Goal: Obtain resource: Obtain resource

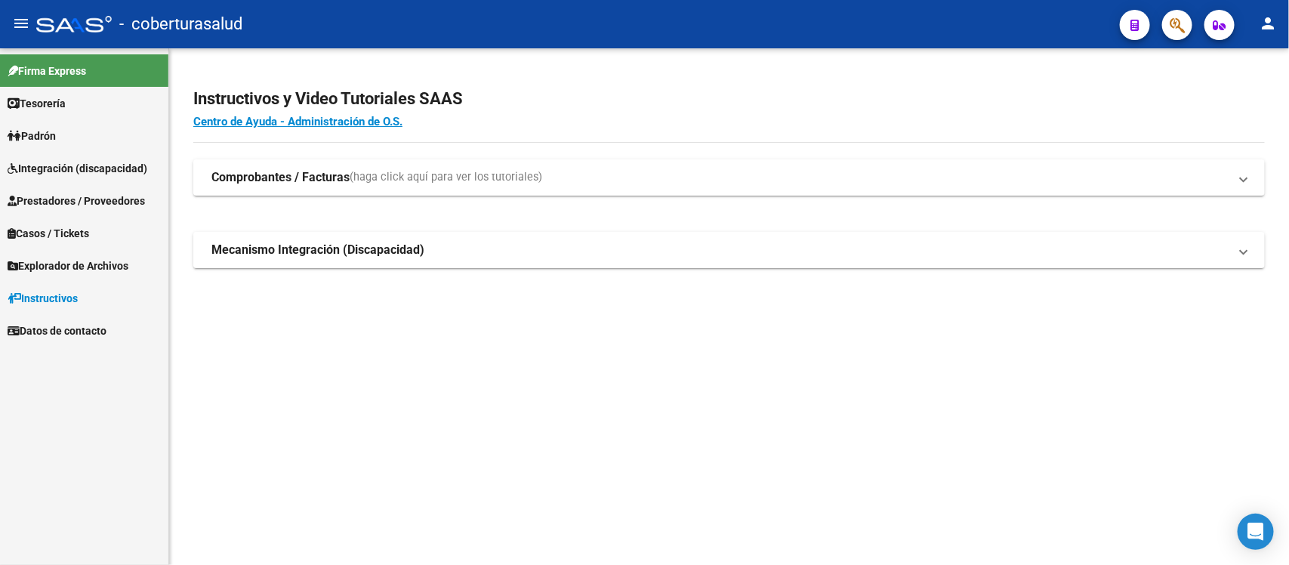
click at [85, 261] on span "Explorador de Archivos" at bounding box center [68, 265] width 121 height 17
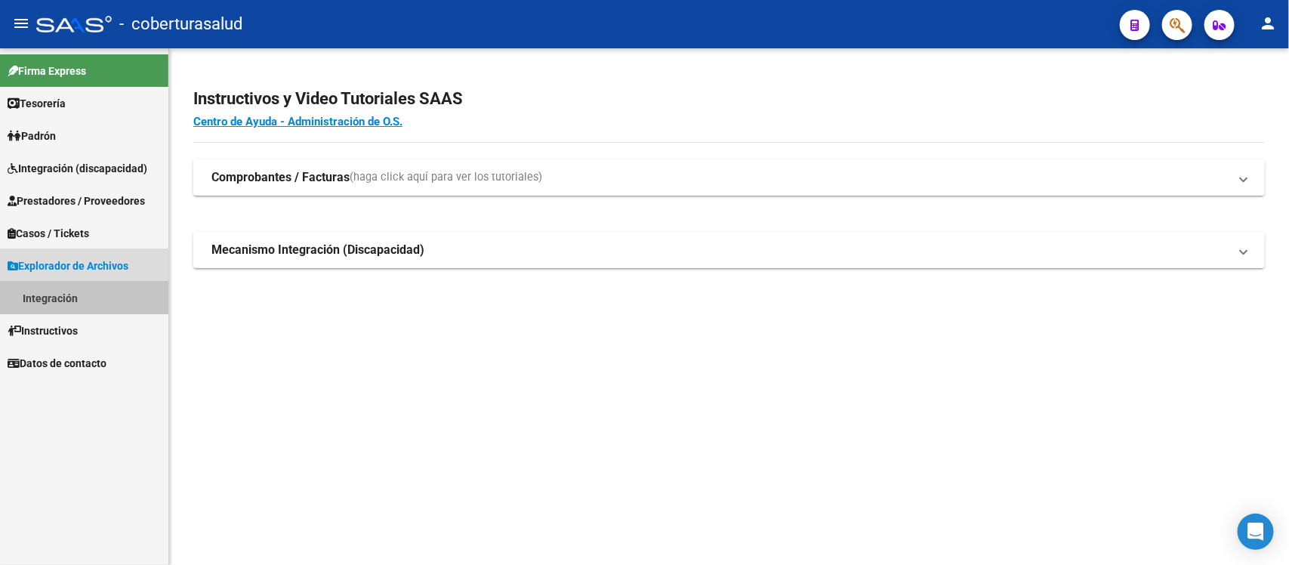
click at [63, 303] on link "Integración" at bounding box center [84, 298] width 168 height 32
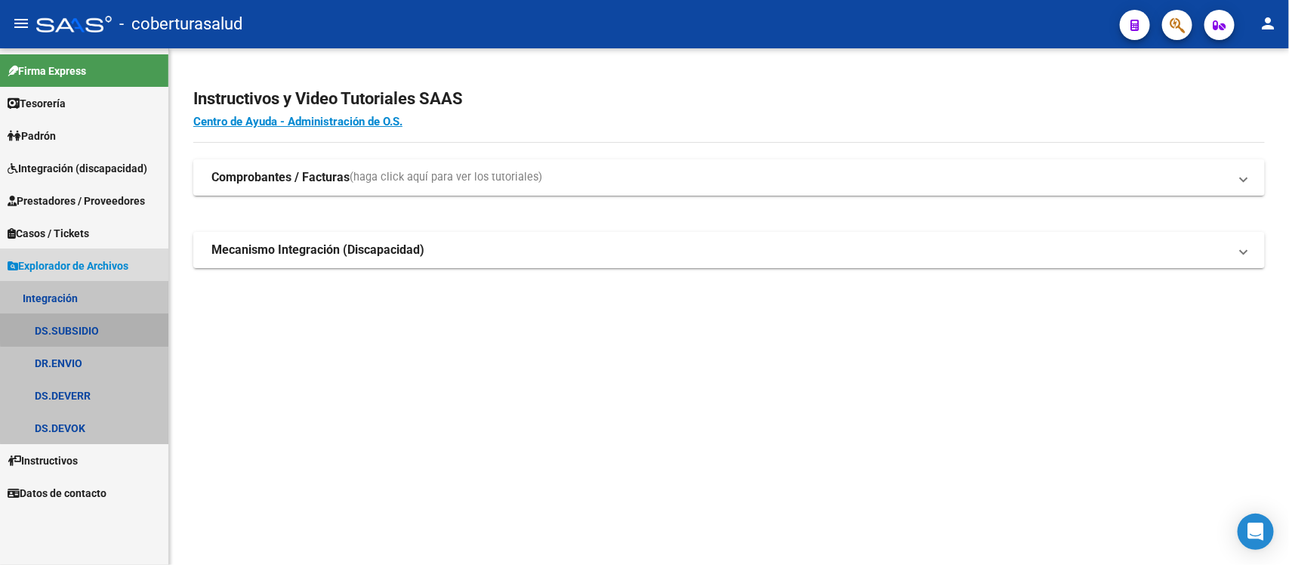
click at [85, 326] on link "DS.SUBSIDIO" at bounding box center [84, 330] width 168 height 32
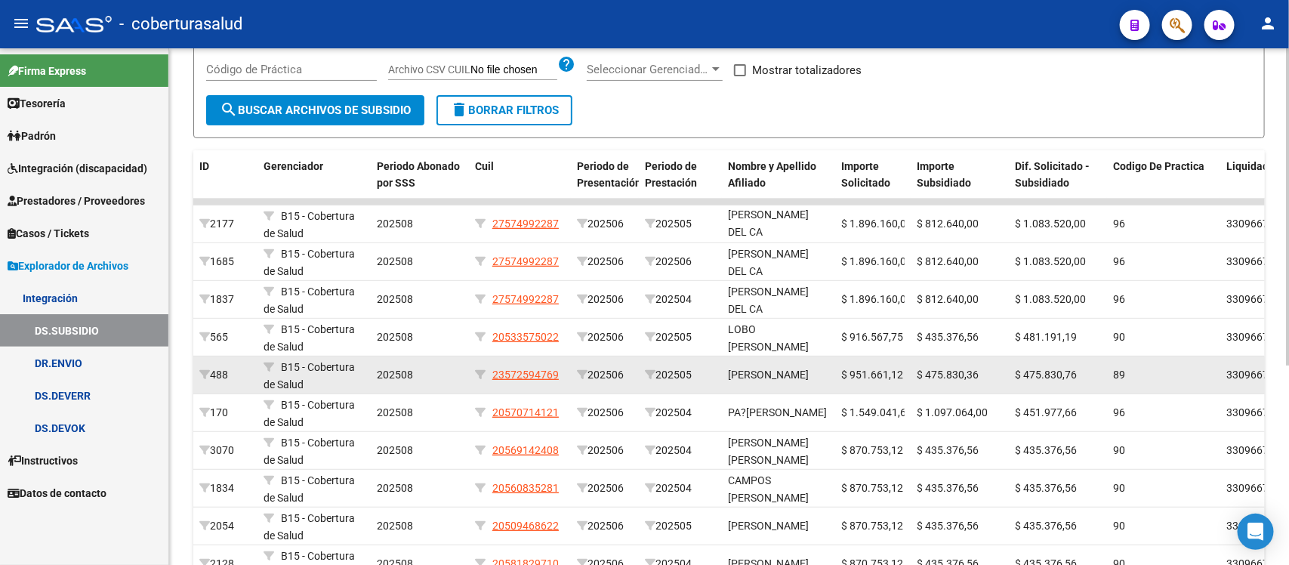
scroll to position [137, 0]
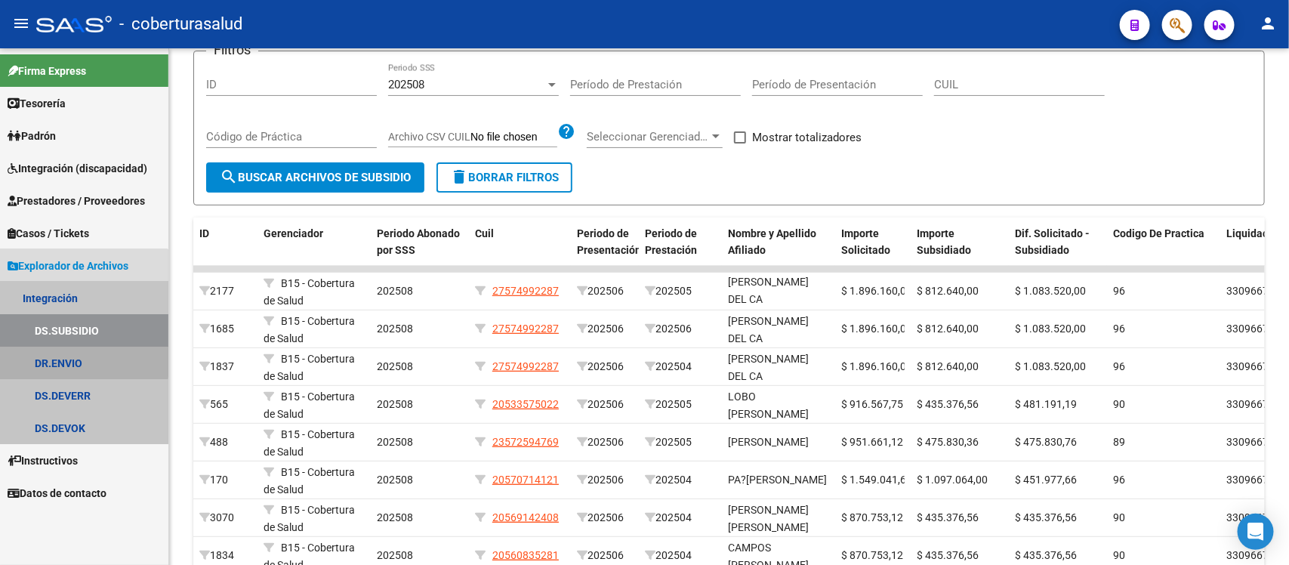
click at [29, 361] on link "DR.ENVIO" at bounding box center [84, 363] width 168 height 32
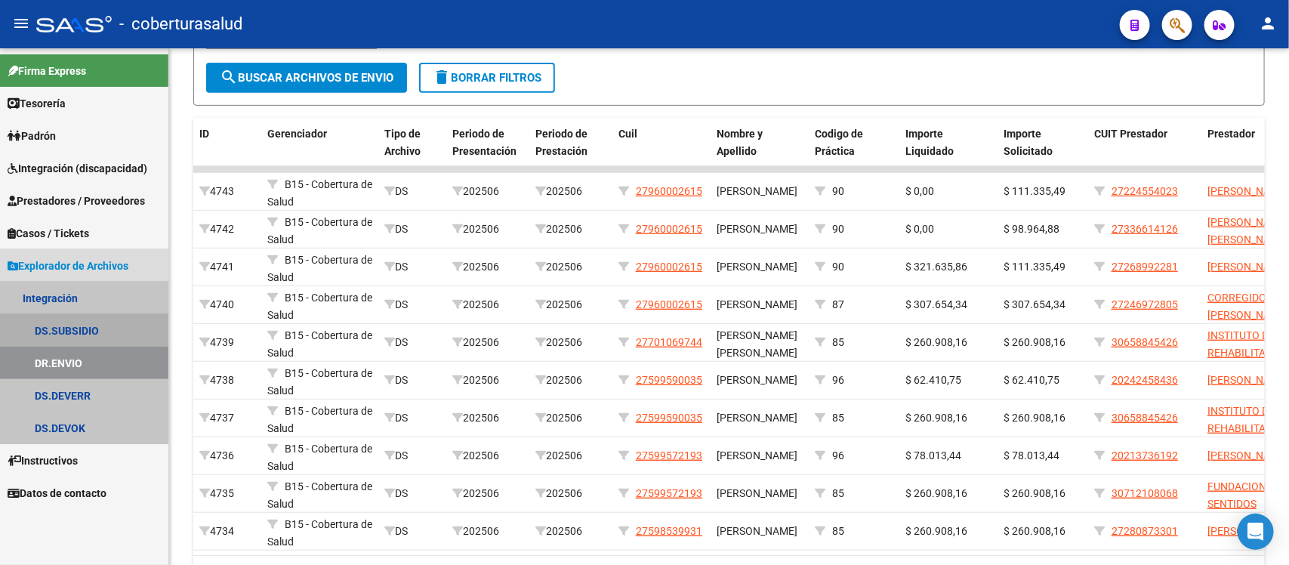
click at [81, 323] on link "DS.SUBSIDIO" at bounding box center [84, 330] width 168 height 32
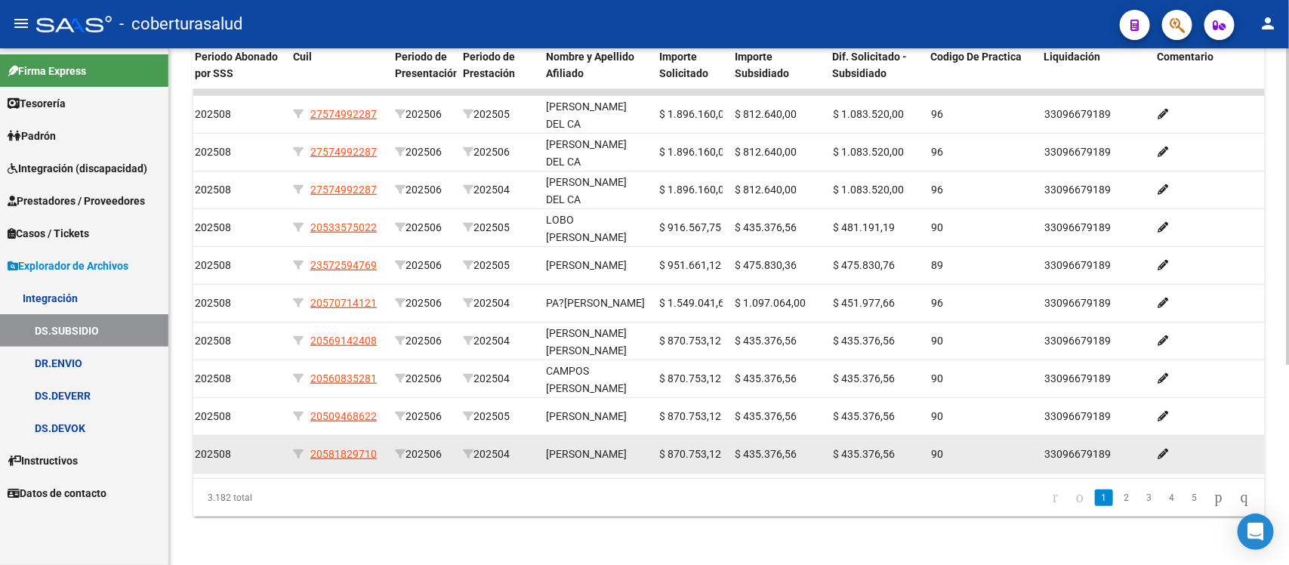
scroll to position [326, 0]
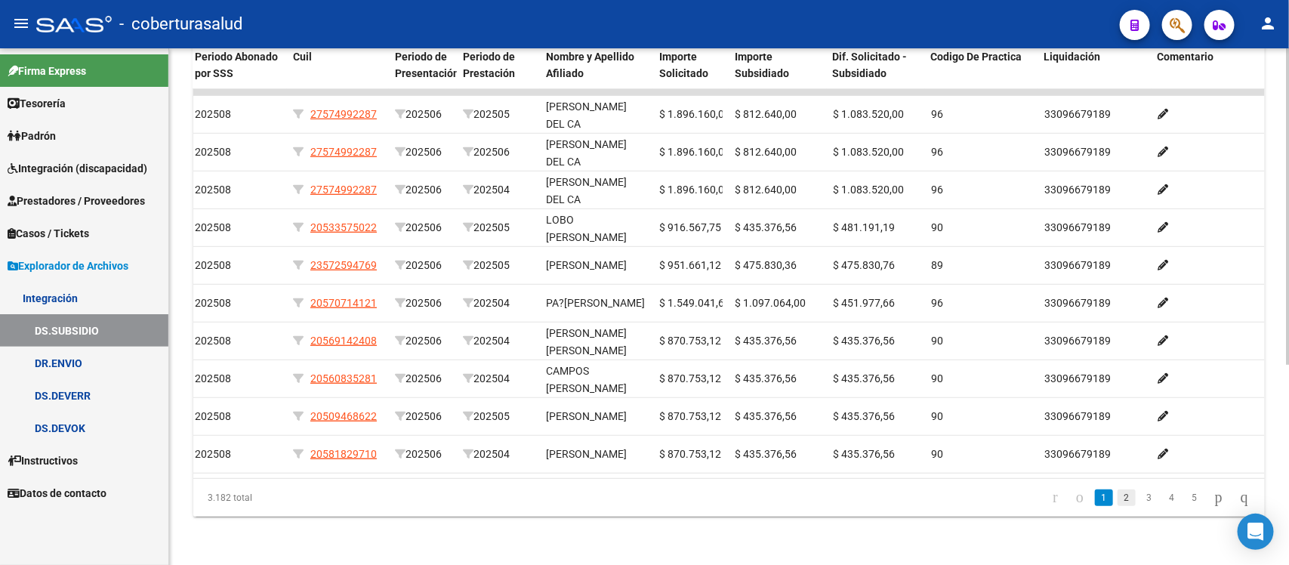
click at [1119, 495] on link "2" at bounding box center [1126, 497] width 18 height 17
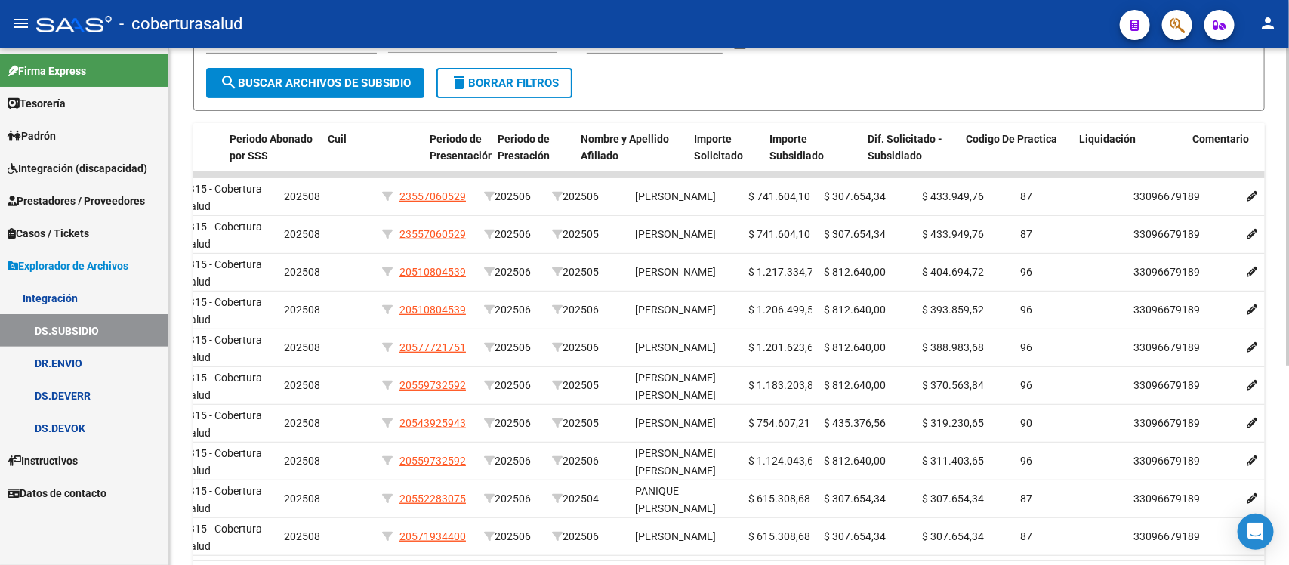
scroll to position [0, 182]
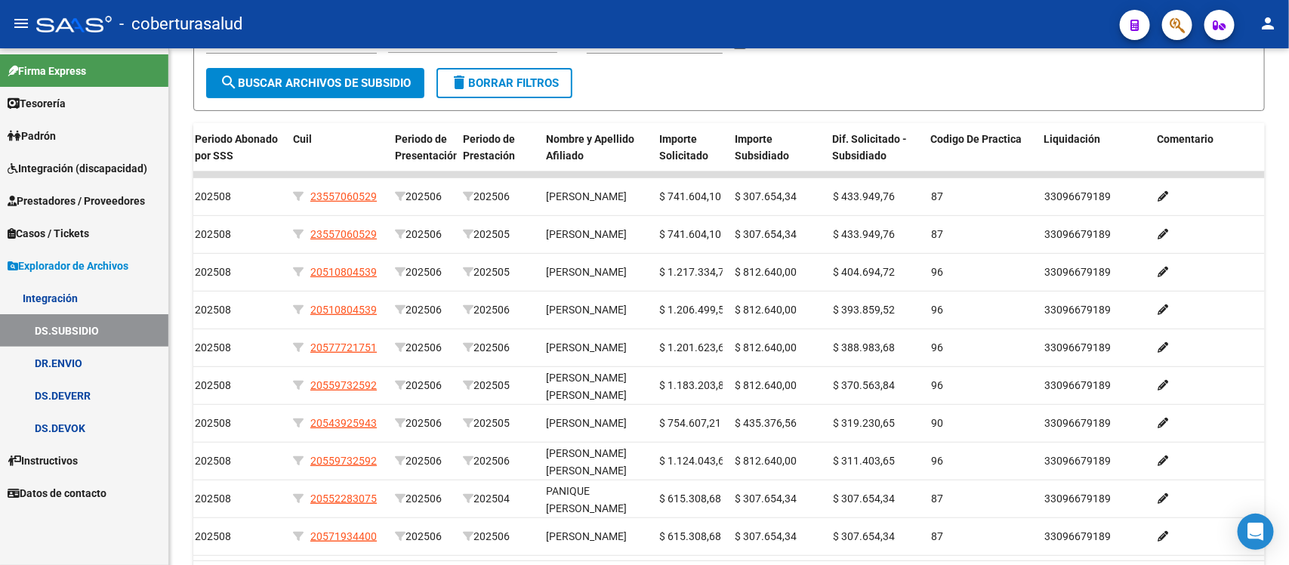
click at [69, 165] on span "Integración (discapacidad)" at bounding box center [78, 168] width 140 height 17
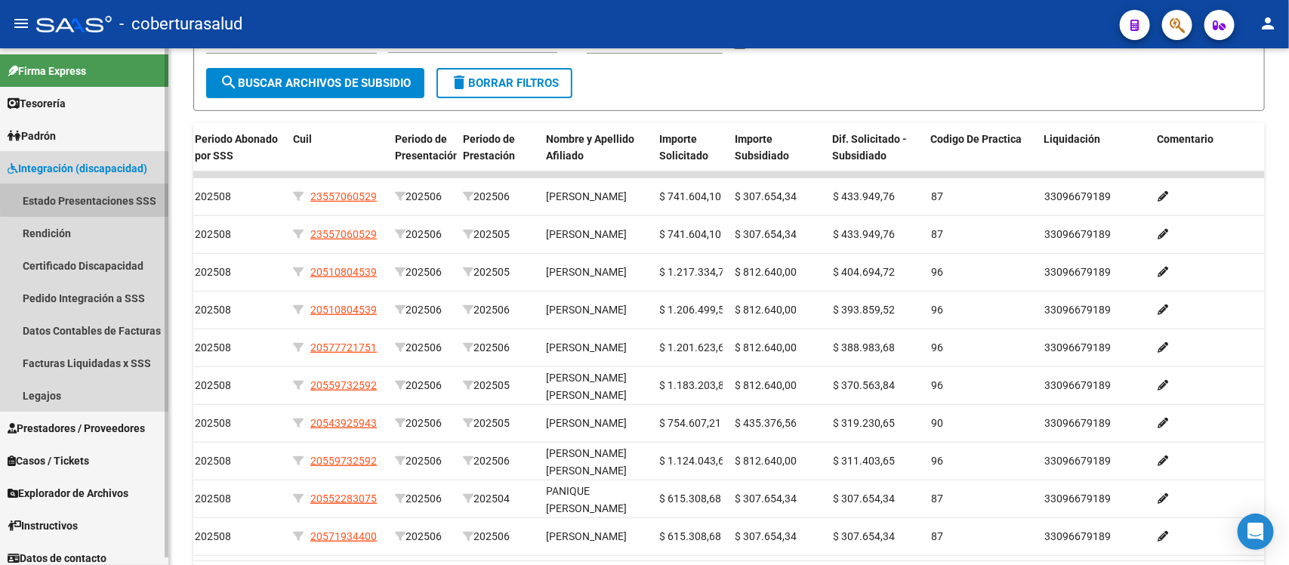
click at [109, 197] on link "Estado Presentaciones SSS" at bounding box center [84, 200] width 168 height 32
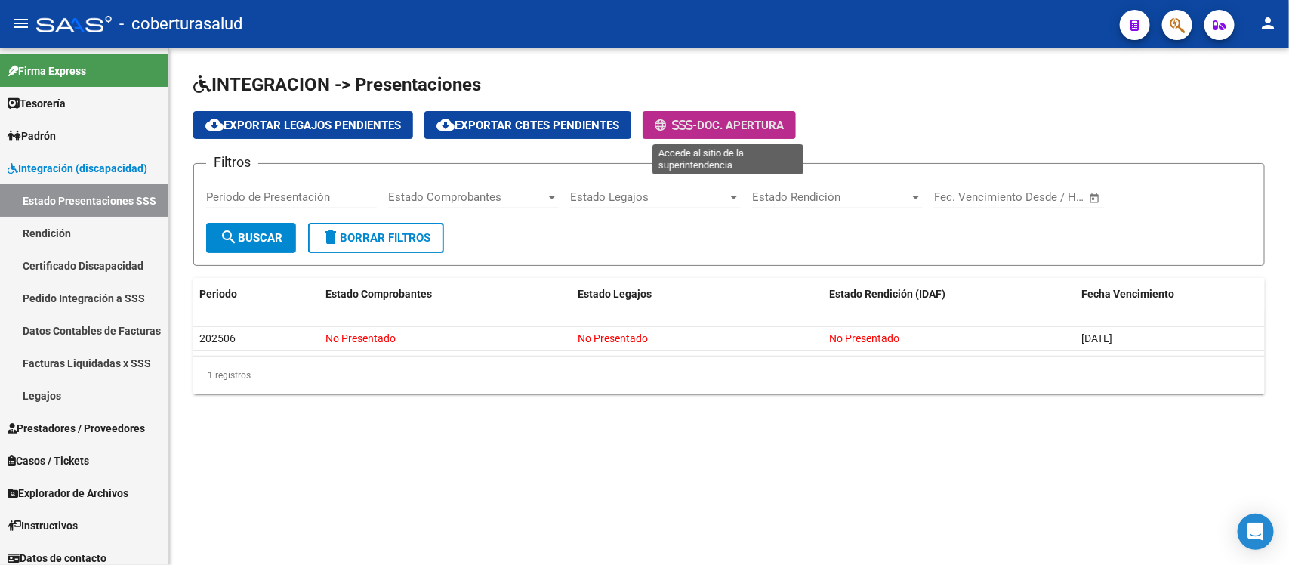
click at [726, 119] on span "Doc. Apertura" at bounding box center [740, 126] width 87 height 14
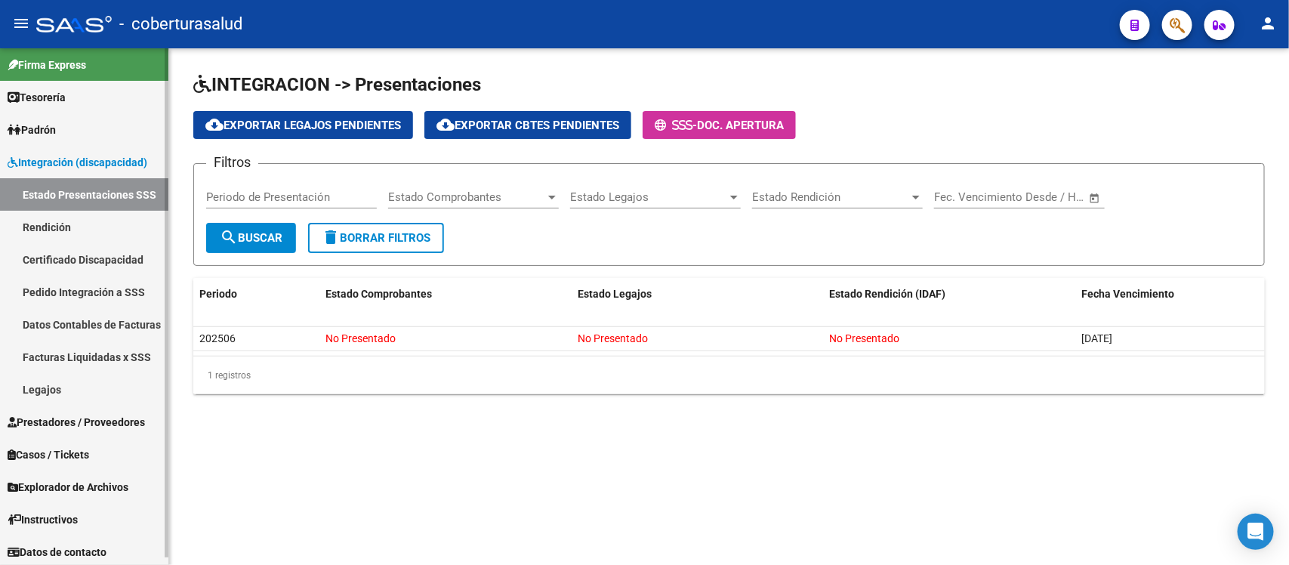
scroll to position [8, 0]
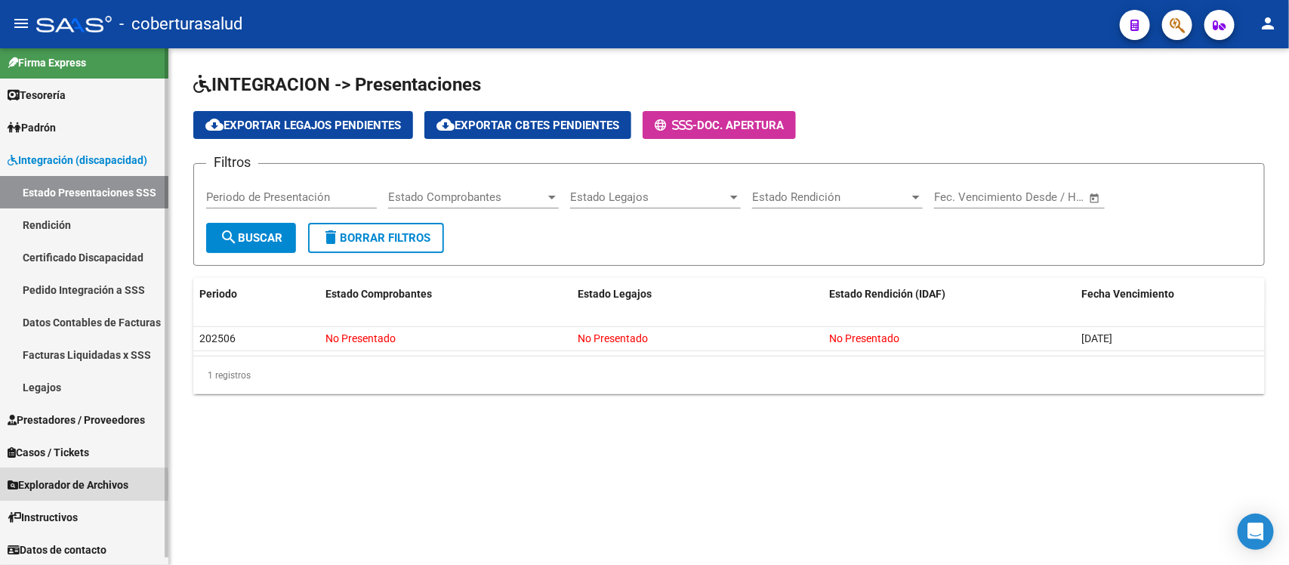
click at [59, 484] on span "Explorador de Archivos" at bounding box center [68, 484] width 121 height 17
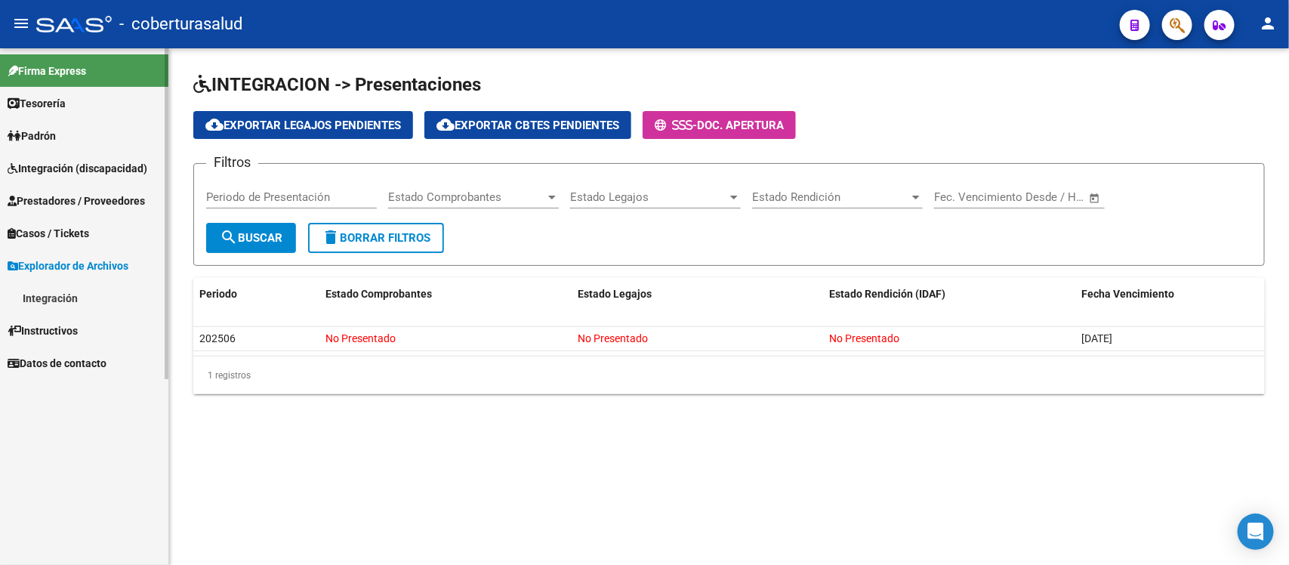
scroll to position [0, 0]
click at [54, 292] on link "Integración" at bounding box center [84, 298] width 168 height 32
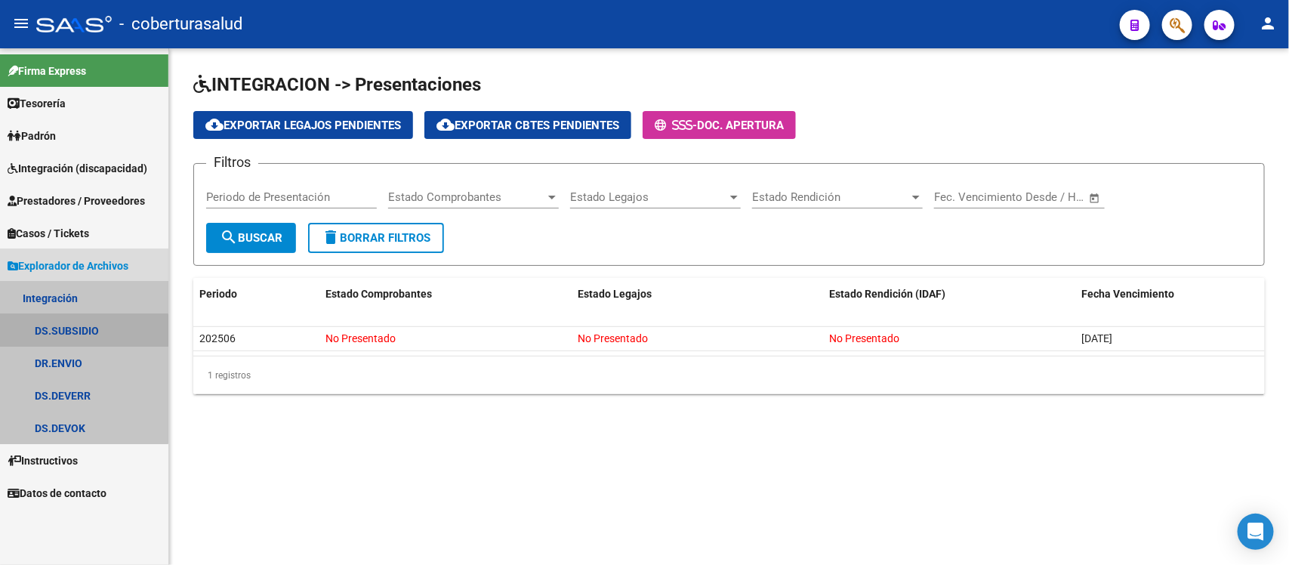
click at [80, 337] on link "DS.SUBSIDIO" at bounding box center [84, 330] width 168 height 32
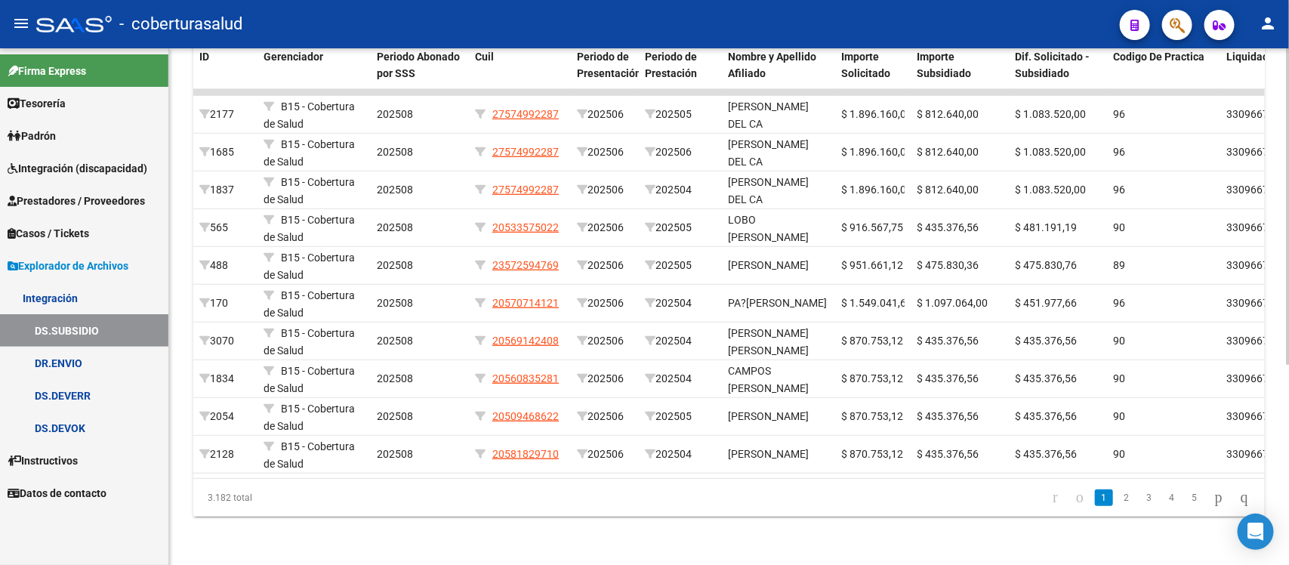
scroll to position [232, 0]
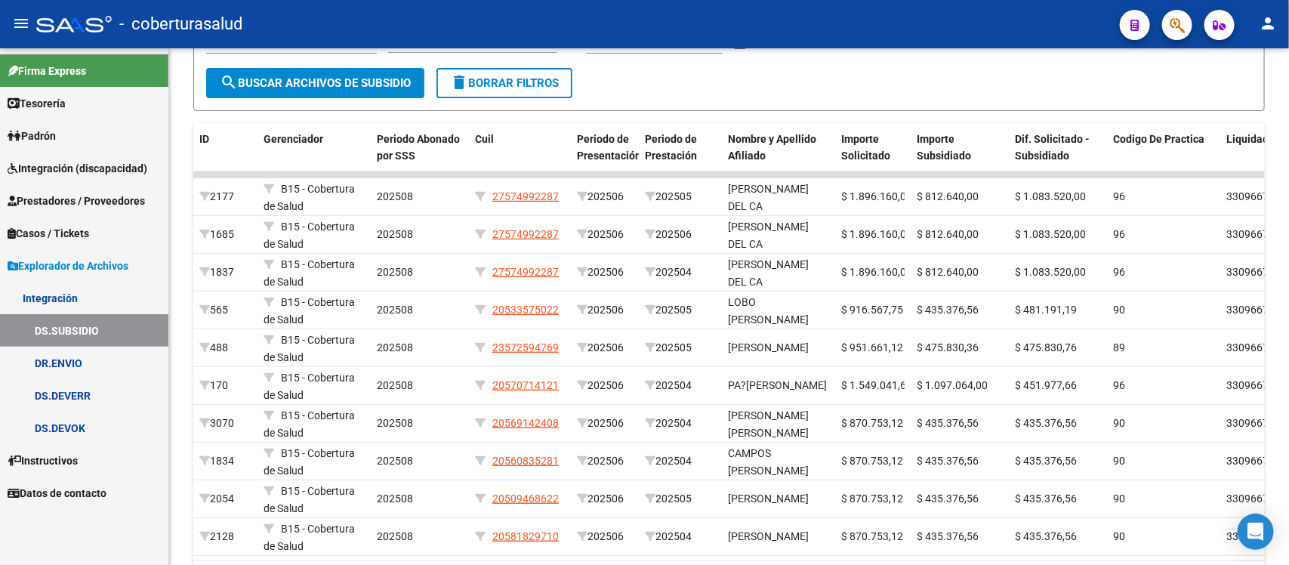
click at [64, 356] on link "DR.ENVIO" at bounding box center [84, 363] width 168 height 32
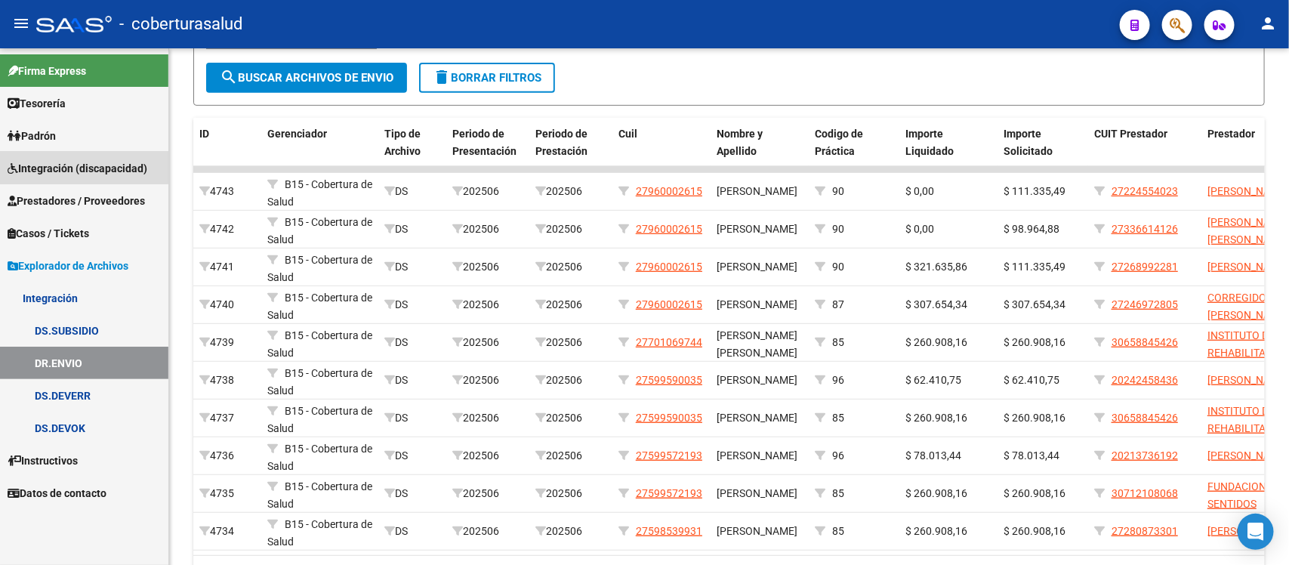
click at [39, 165] on span "Integración (discapacidad)" at bounding box center [78, 168] width 140 height 17
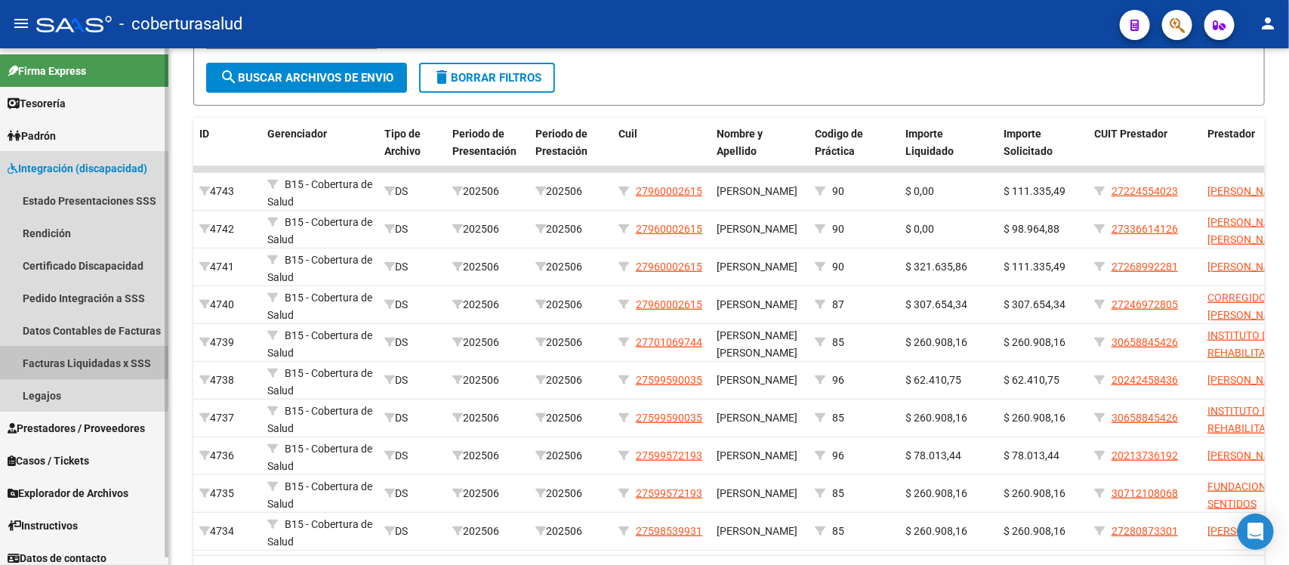
click at [118, 363] on link "Facturas Liquidadas x SSS" at bounding box center [84, 363] width 168 height 32
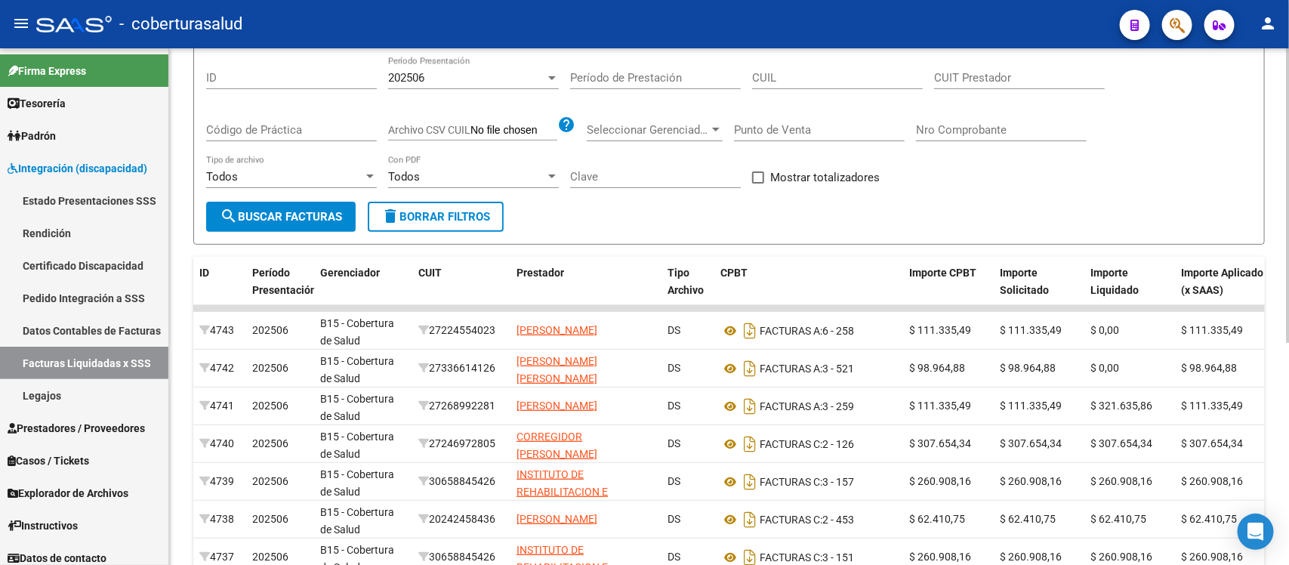
scroll to position [189, 0]
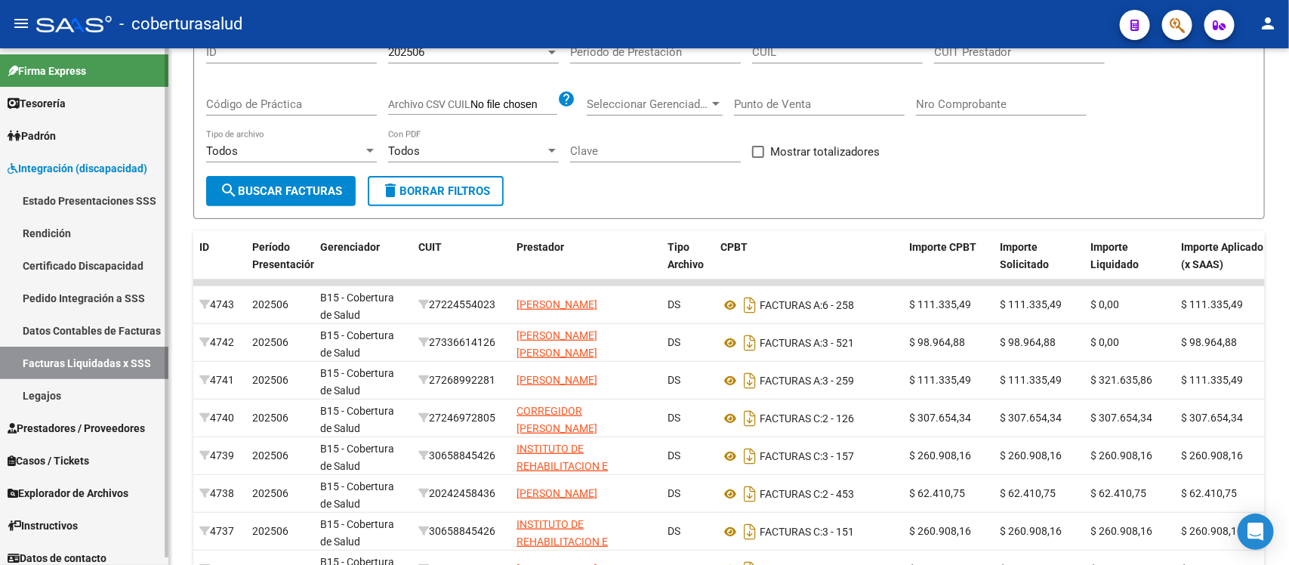
click at [63, 234] on link "Rendición" at bounding box center [84, 233] width 168 height 32
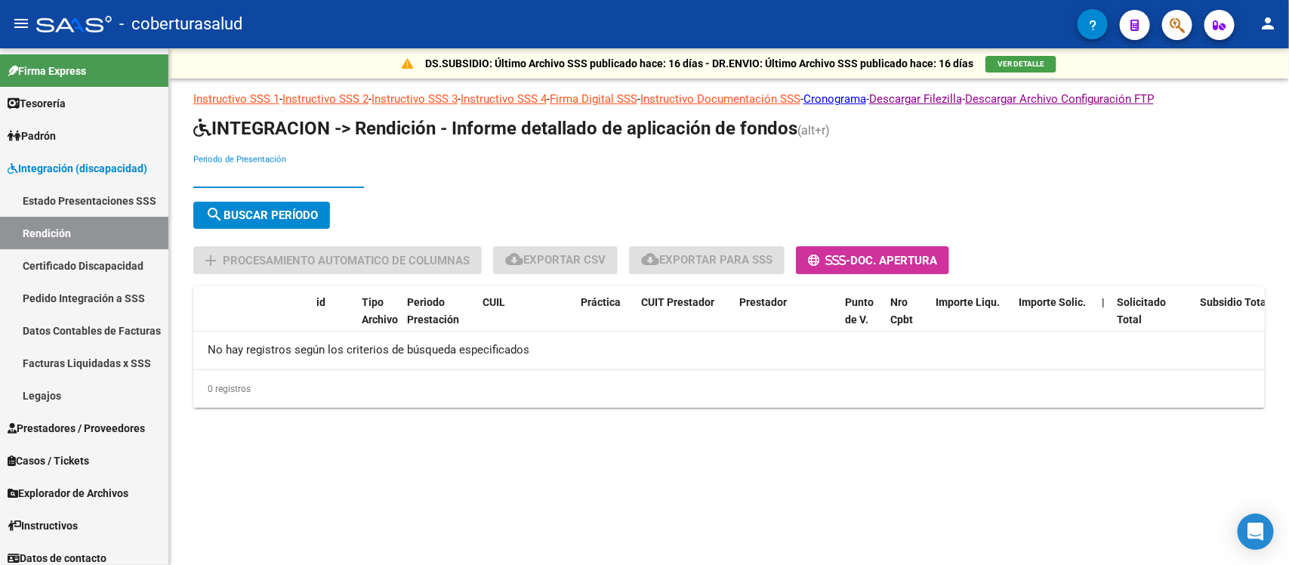
click at [318, 171] on input "Periodo de Presentación" at bounding box center [278, 176] width 171 height 14
type input "202506"
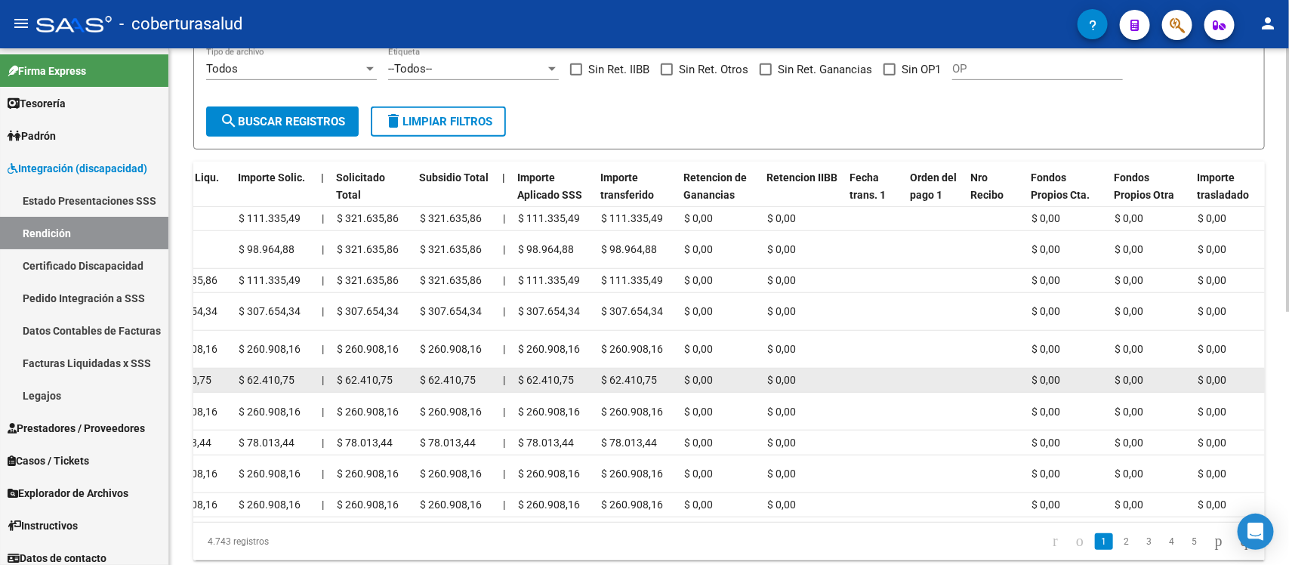
scroll to position [498, 0]
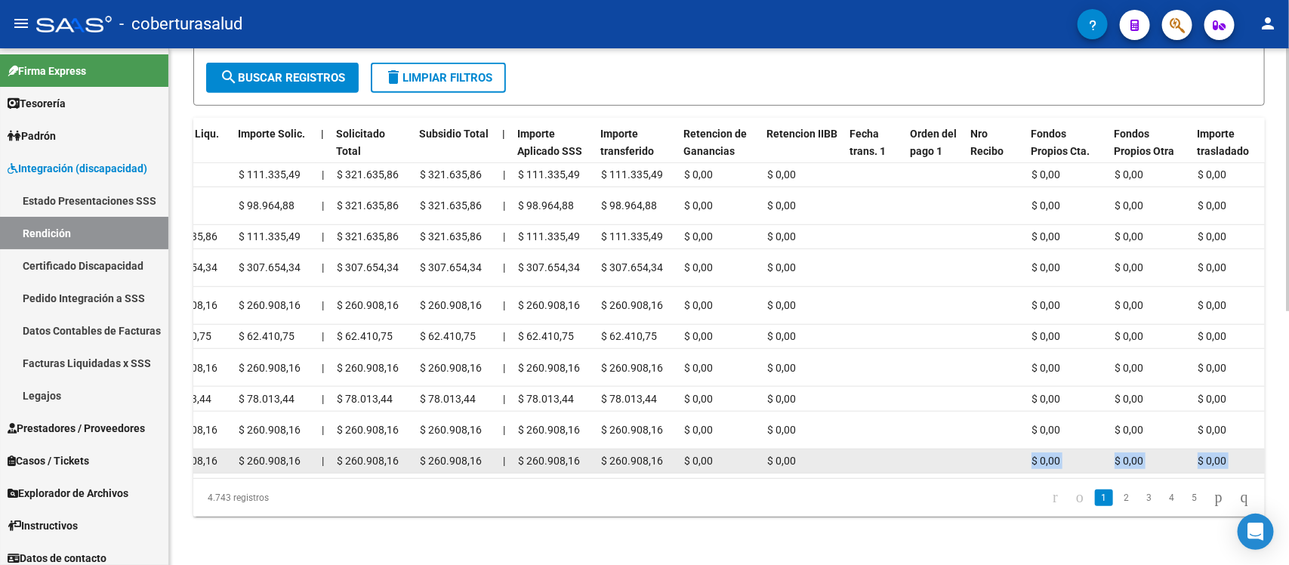
drag, startPoint x: 659, startPoint y: 461, endPoint x: 1029, endPoint y: 455, distance: 370.0
click at [1025, 457] on datatable-body "4743 DS 202506 27960002615 90 27224554023 ROLDAN MARIA ALEJANDRA 6 258 $ 0,00 $…" at bounding box center [728, 320] width 1071 height 315
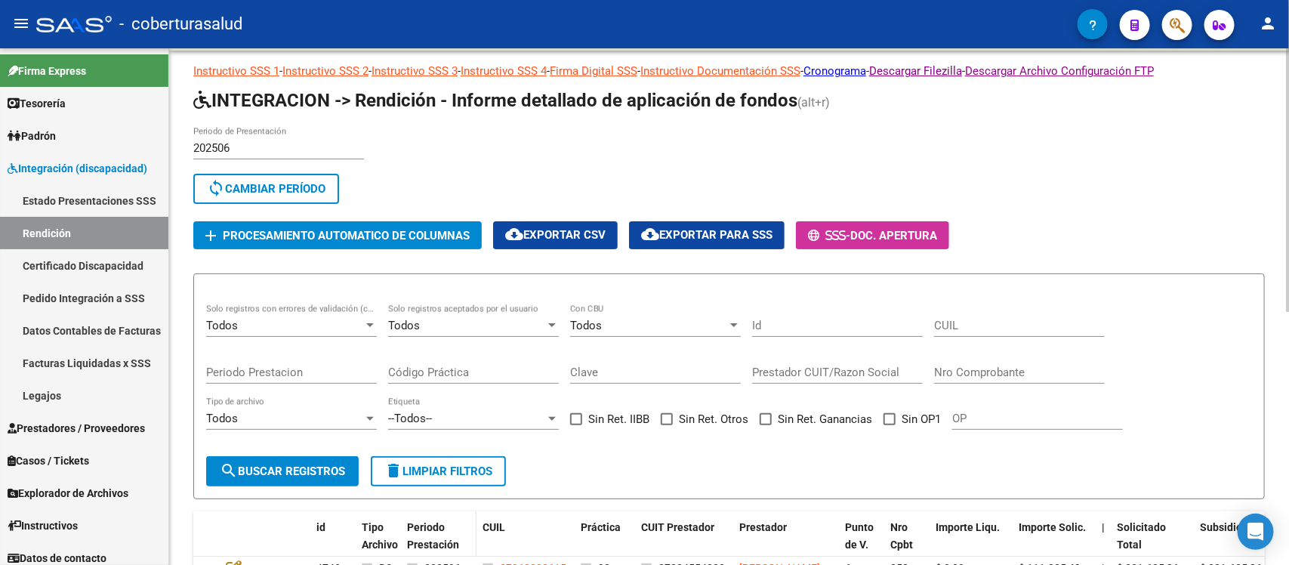
scroll to position [26, 0]
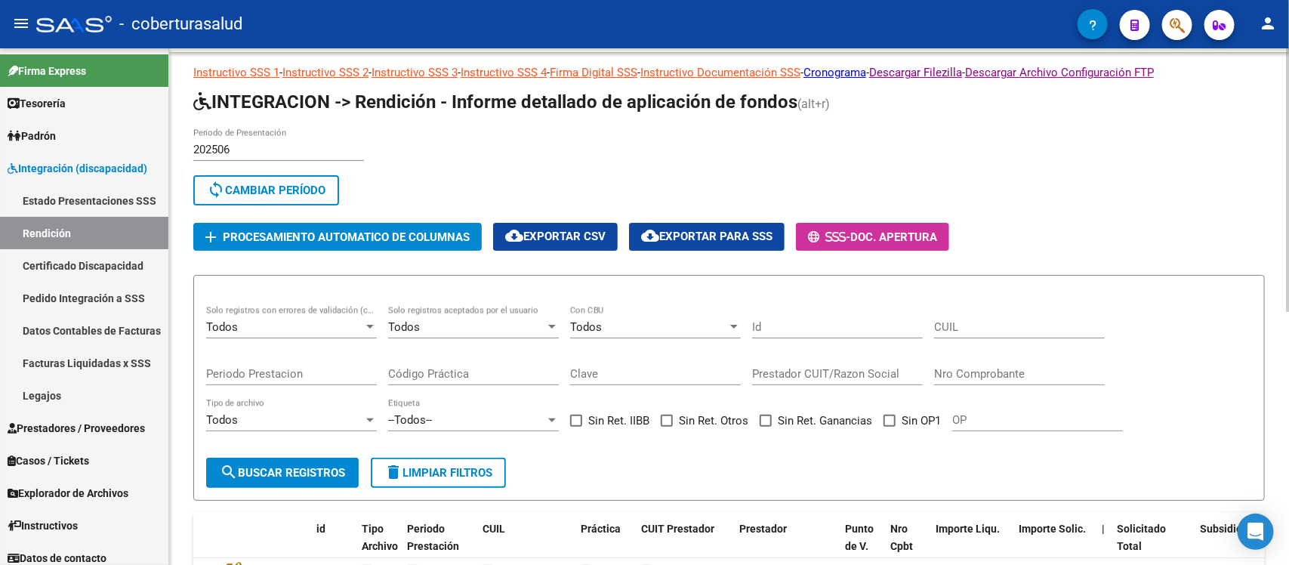
click at [389, 223] on button "add Procesamiento automatico de columnas" at bounding box center [337, 237] width 288 height 28
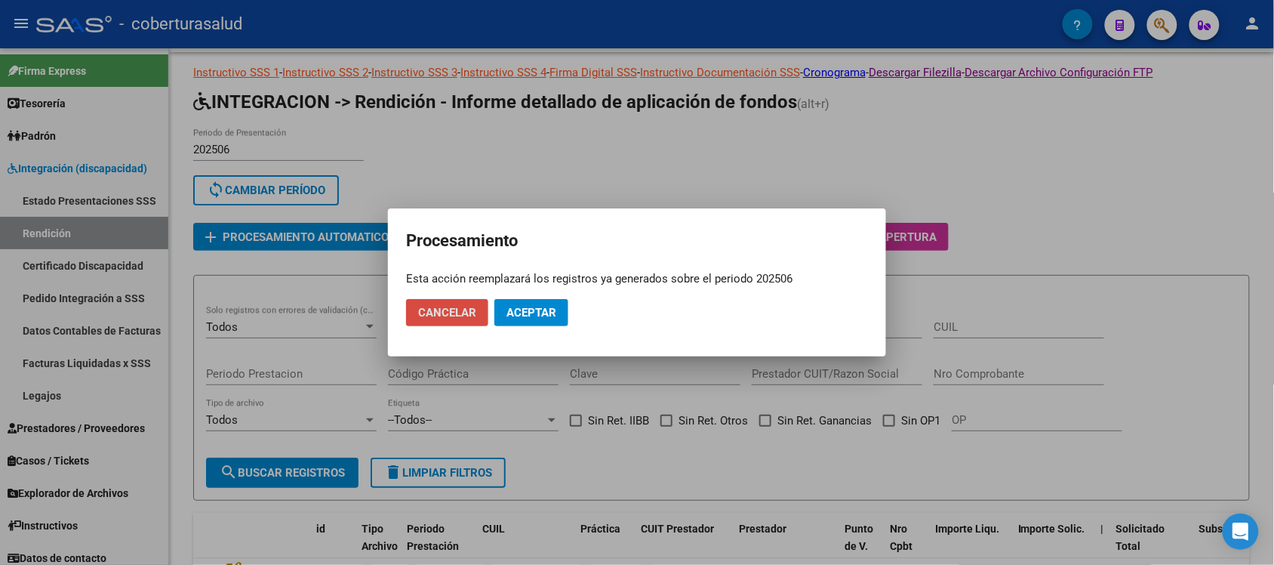
click at [424, 307] on span "Cancelar" at bounding box center [447, 313] width 58 height 14
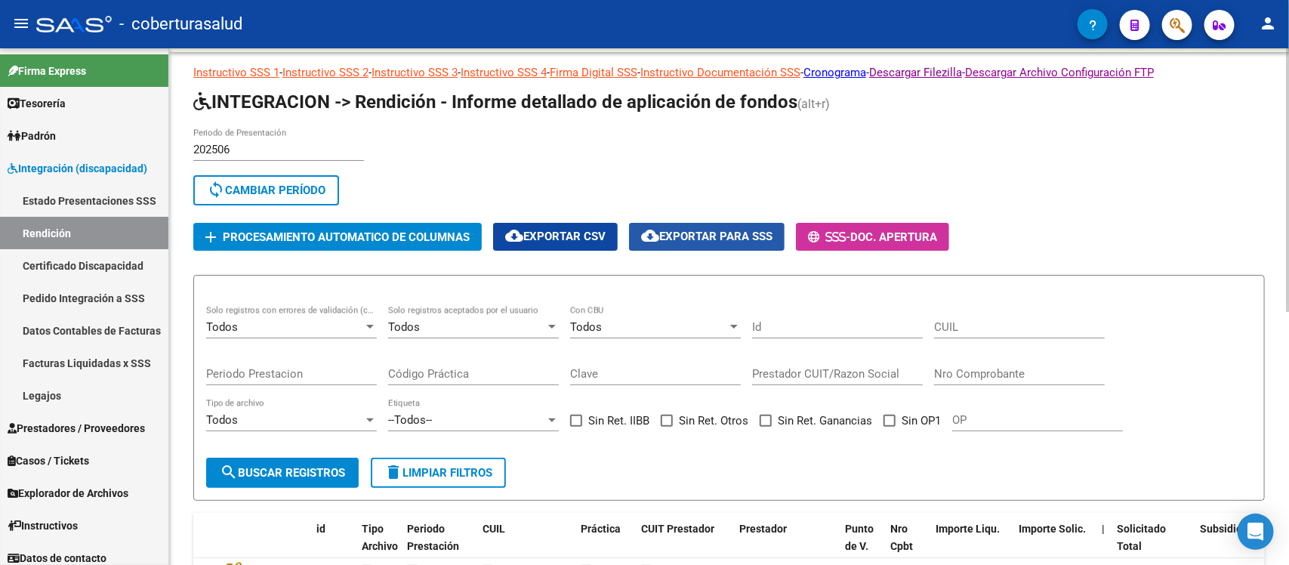
click at [712, 239] on span "cloud_download Exportar para SSS" at bounding box center [706, 237] width 131 height 14
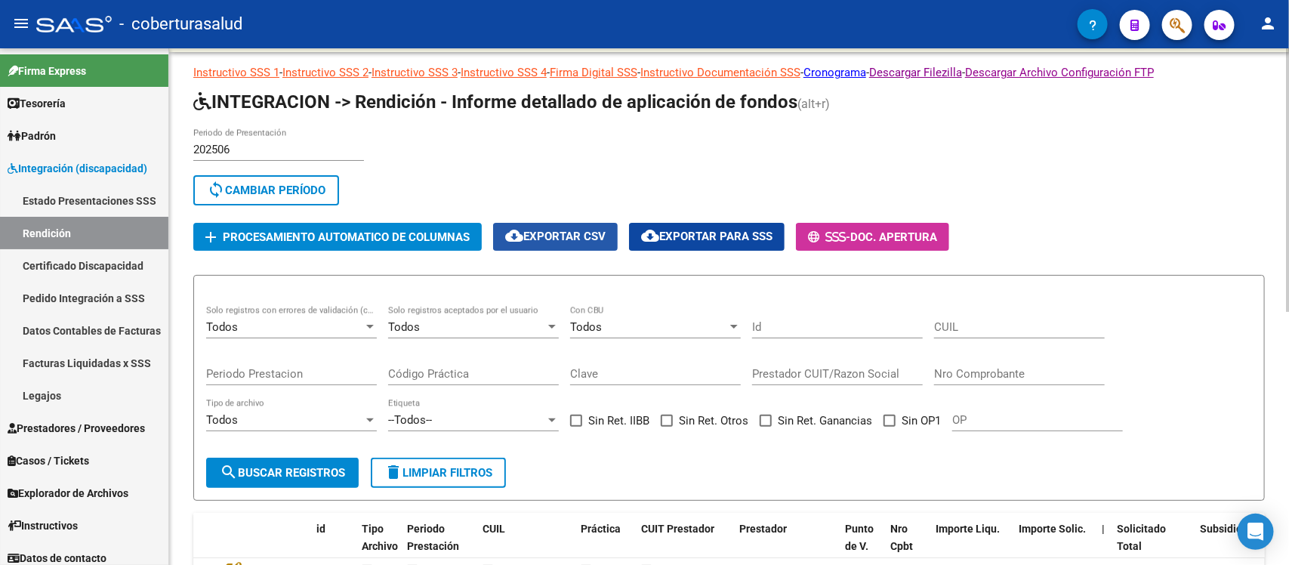
click at [598, 238] on span "cloud_download Exportar CSV" at bounding box center [555, 237] width 100 height 14
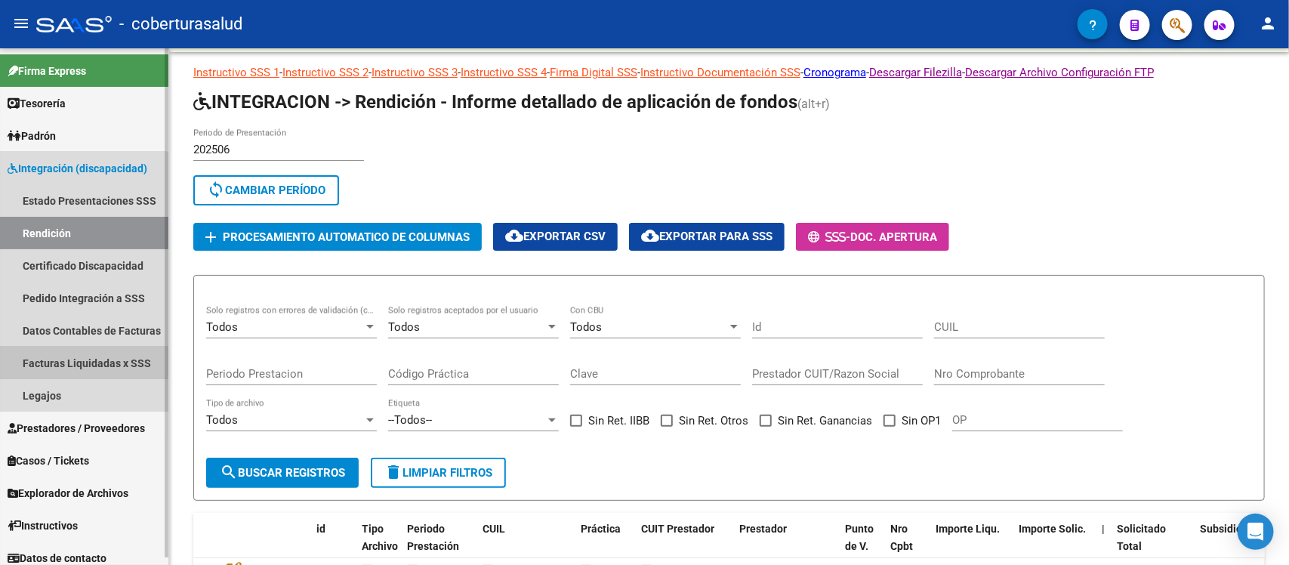
click at [74, 359] on link "Facturas Liquidadas x SSS" at bounding box center [84, 363] width 168 height 32
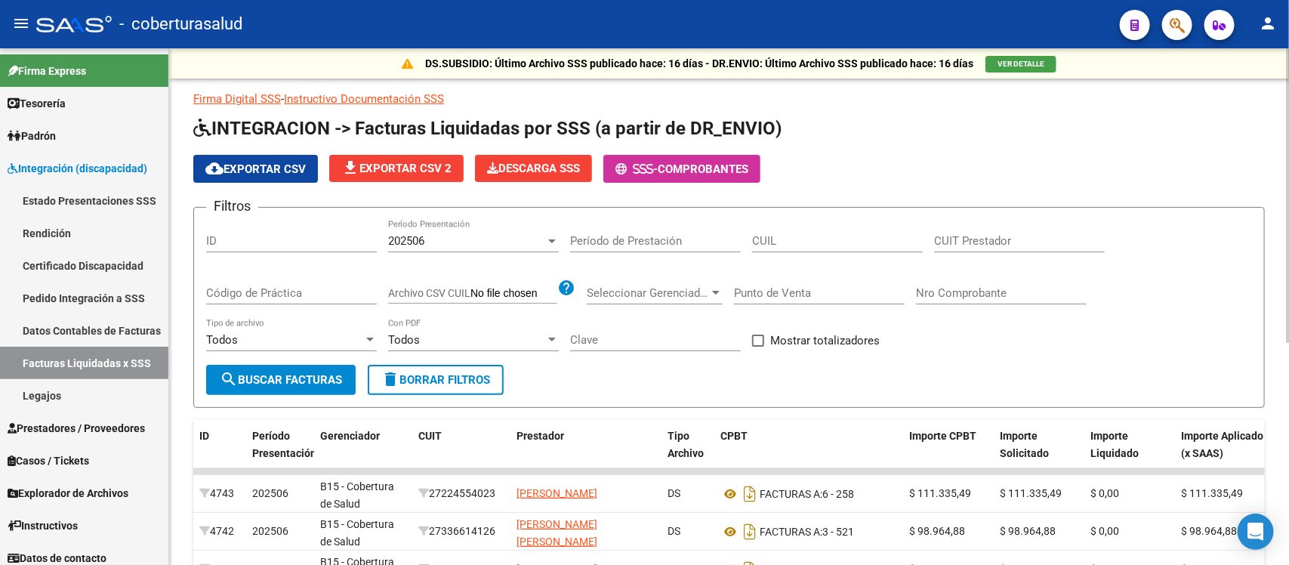
click at [253, 157] on button "cloud_download Exportar CSV" at bounding box center [255, 169] width 125 height 28
click at [66, 330] on link "Datos Contables de Facturas" at bounding box center [84, 330] width 168 height 32
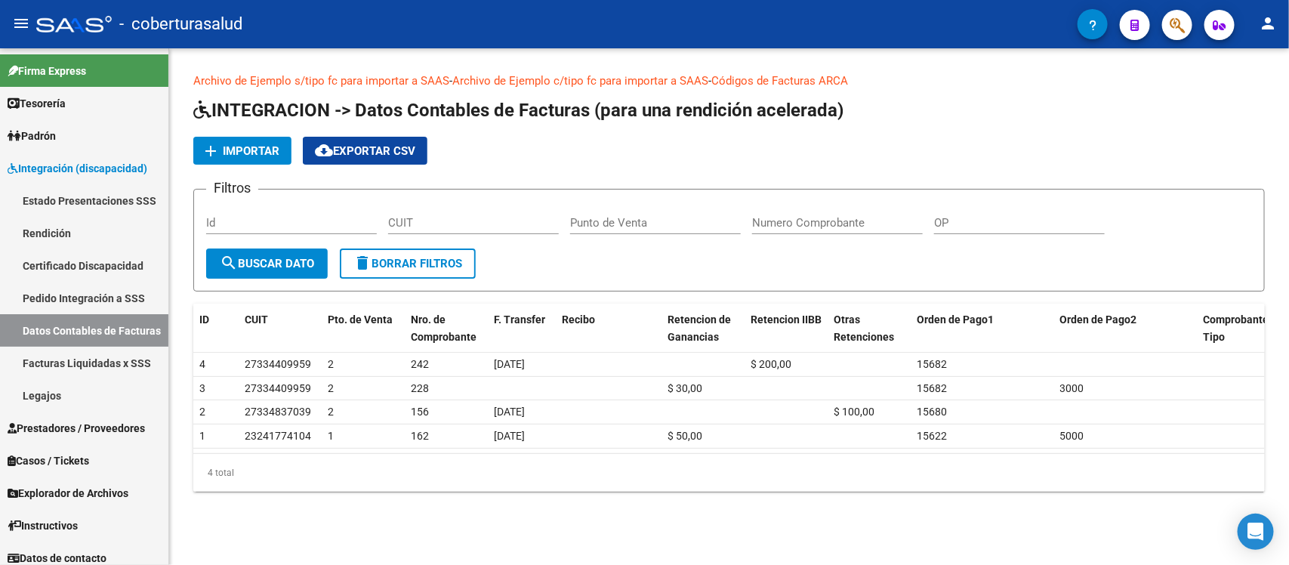
click at [604, 81] on link "Archivo de Ejemplo c/tipo fc para importar a SAAS" at bounding box center [580, 81] width 256 height 14
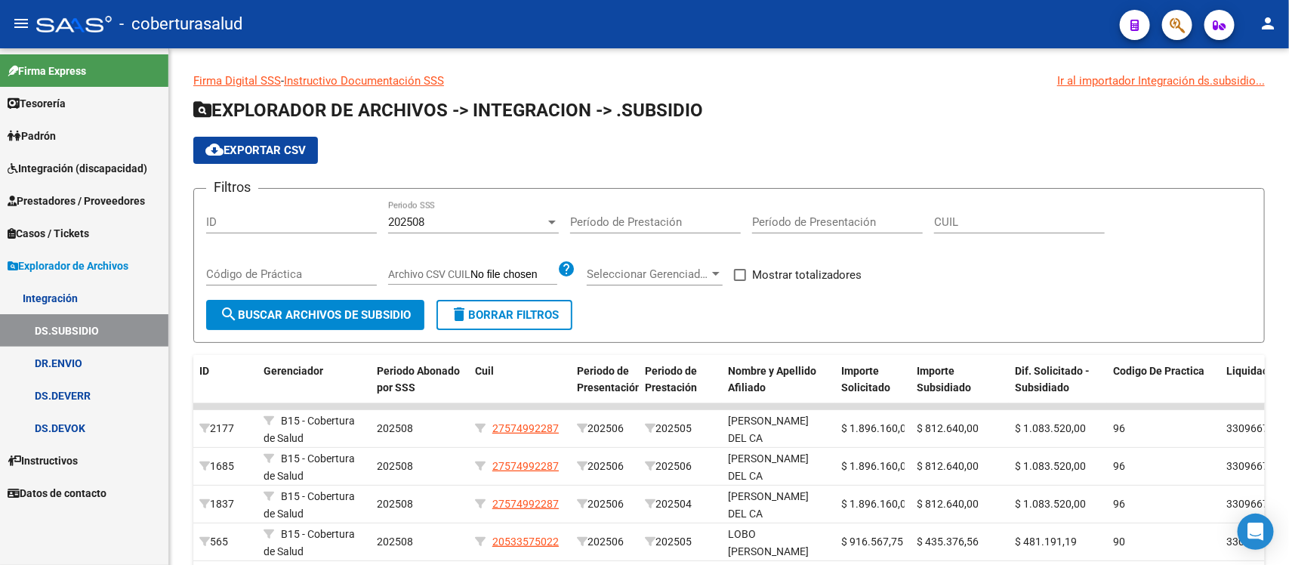
click at [63, 163] on span "Integración (discapacidad)" at bounding box center [78, 168] width 140 height 17
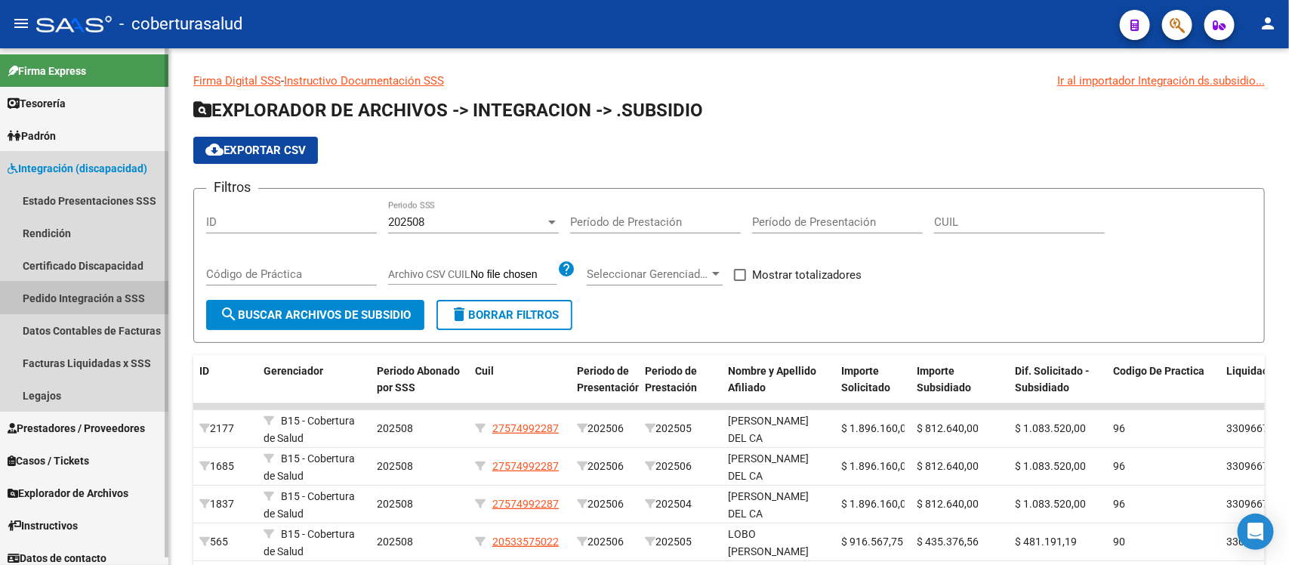
click at [63, 292] on link "Pedido Integración a SSS" at bounding box center [84, 298] width 168 height 32
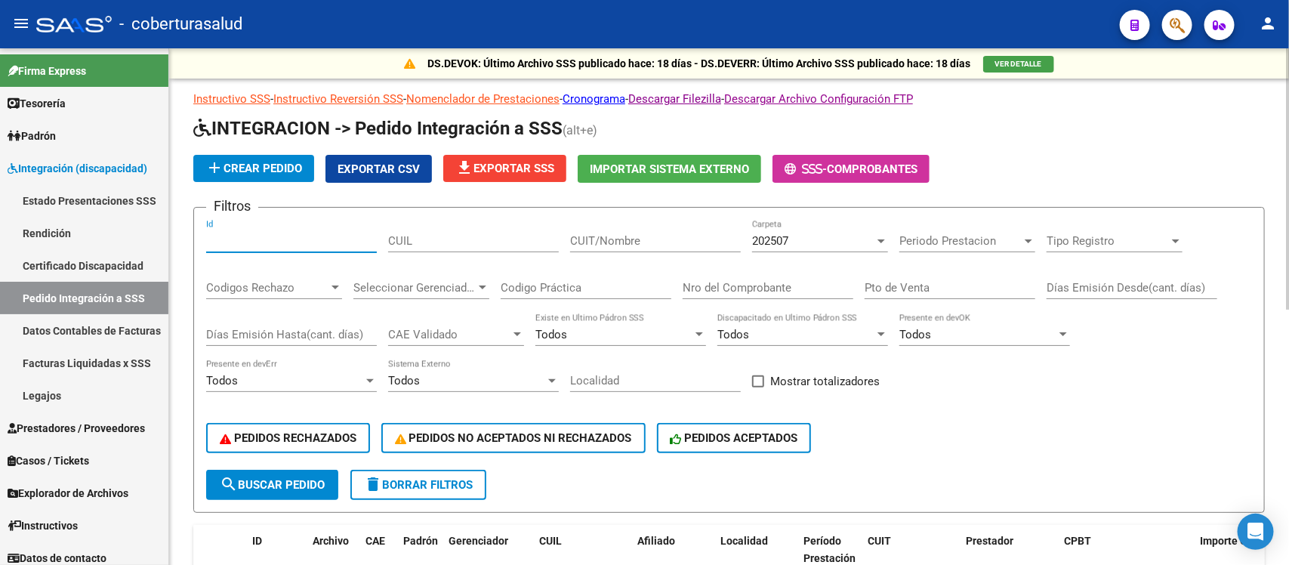
click at [326, 236] on input "Id" at bounding box center [291, 241] width 171 height 14
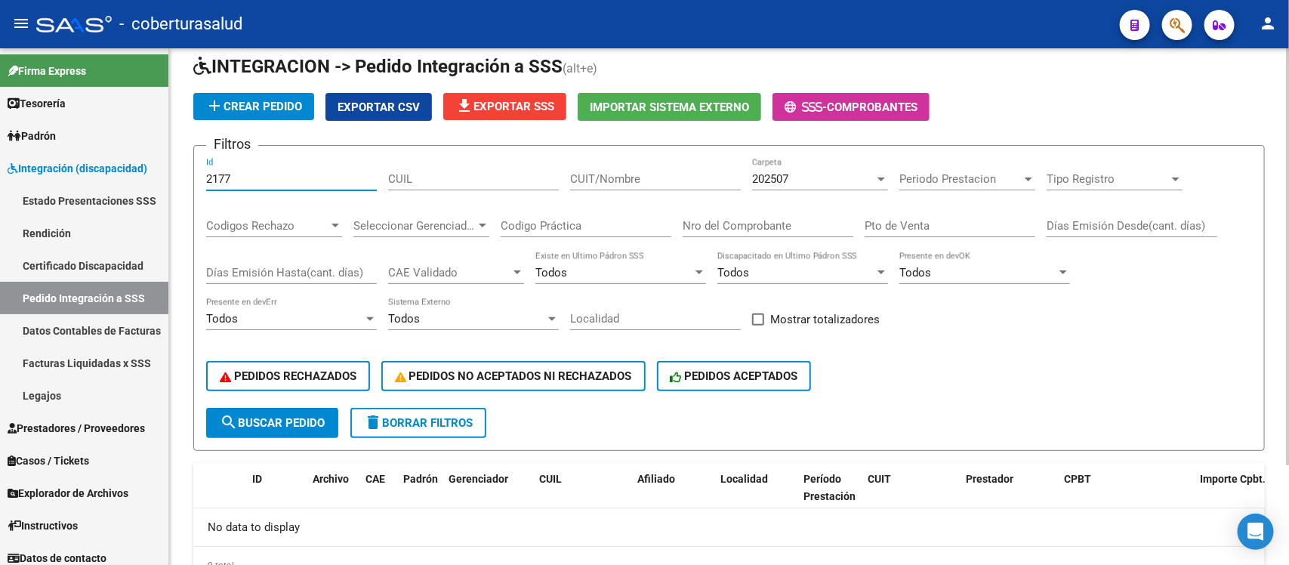
scroll to position [30, 0]
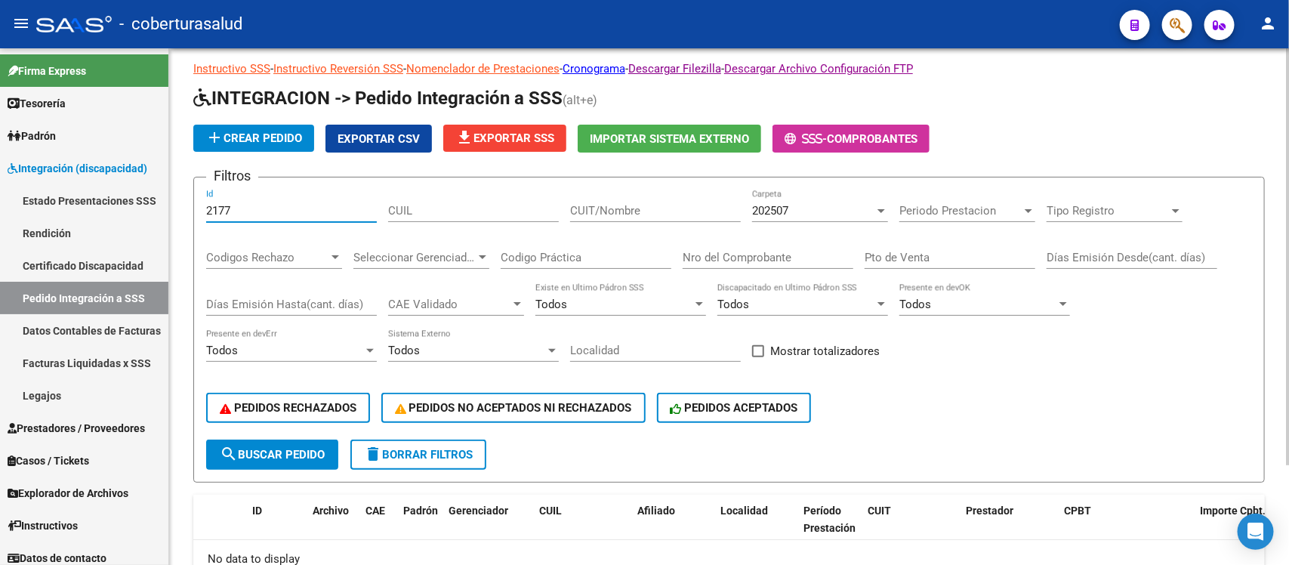
type input "2177"
click at [880, 205] on div at bounding box center [881, 211] width 14 height 12
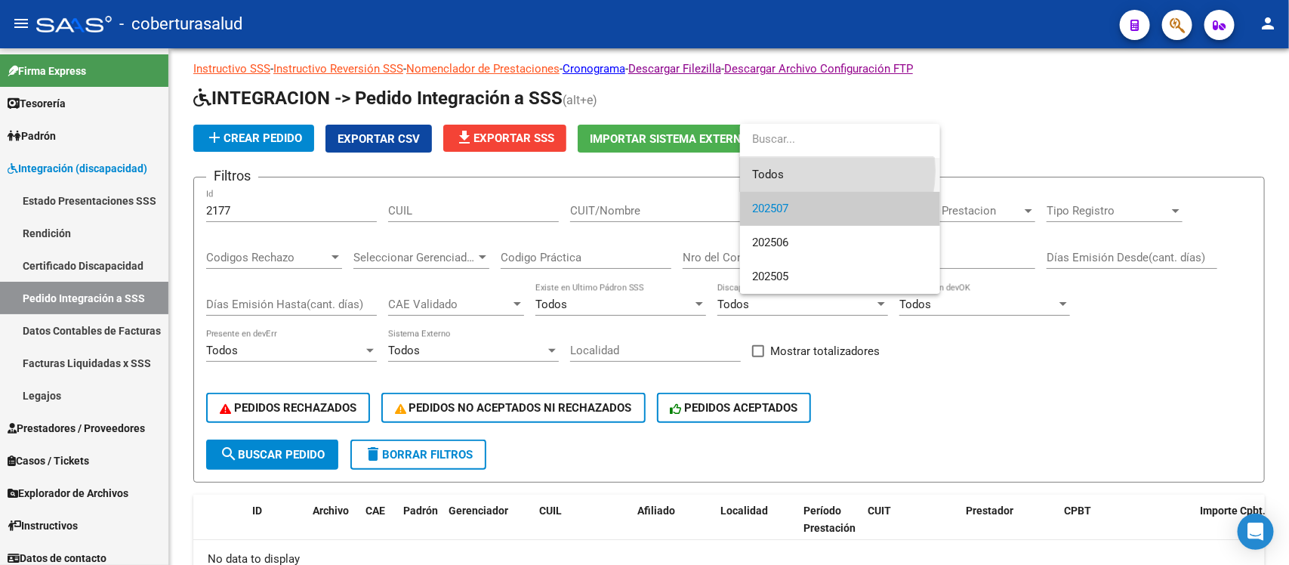
click at [797, 171] on span "Todos" at bounding box center [840, 175] width 176 height 34
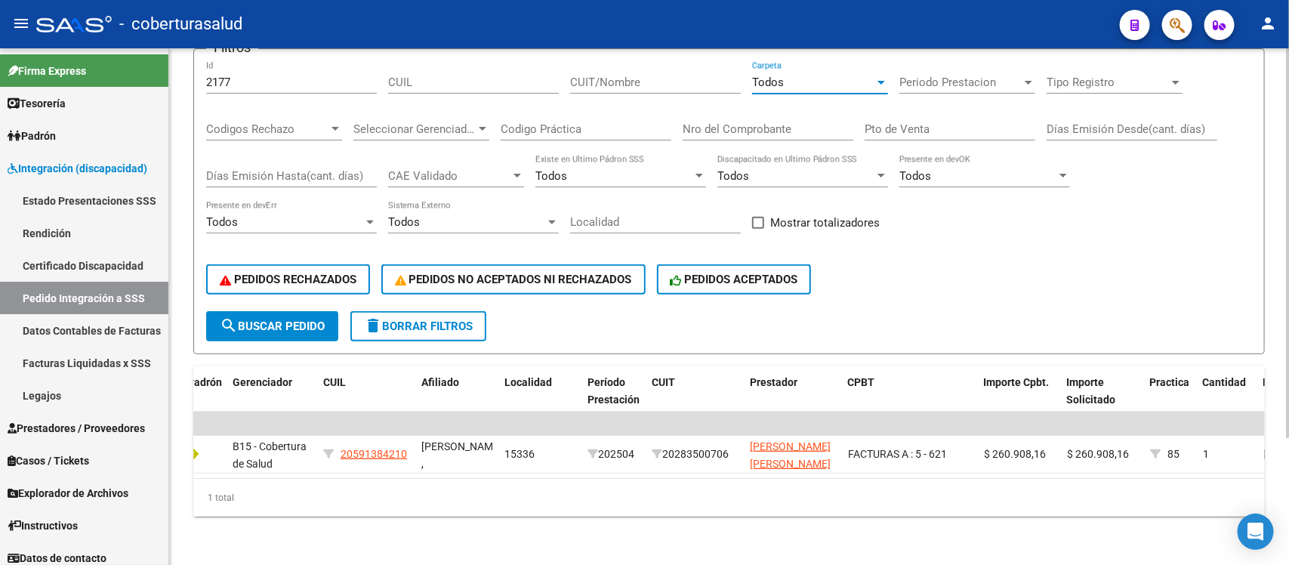
scroll to position [0, 321]
